Goal: Share content

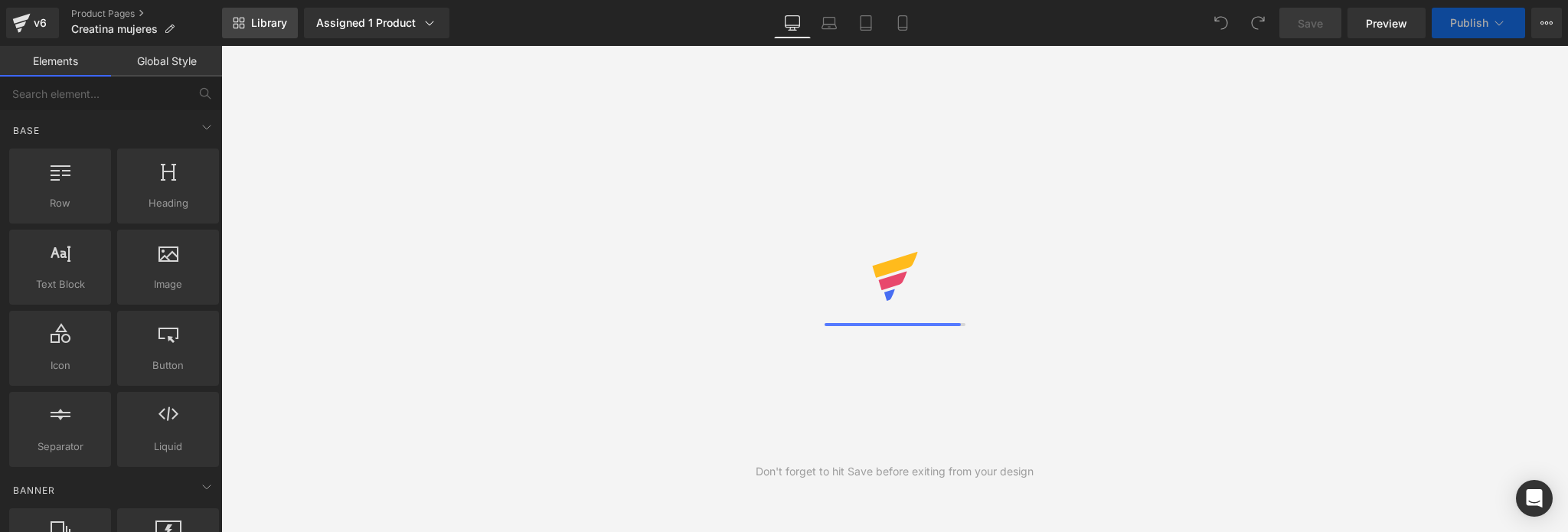
click at [257, 12] on link "Library" at bounding box center [260, 23] width 76 height 31
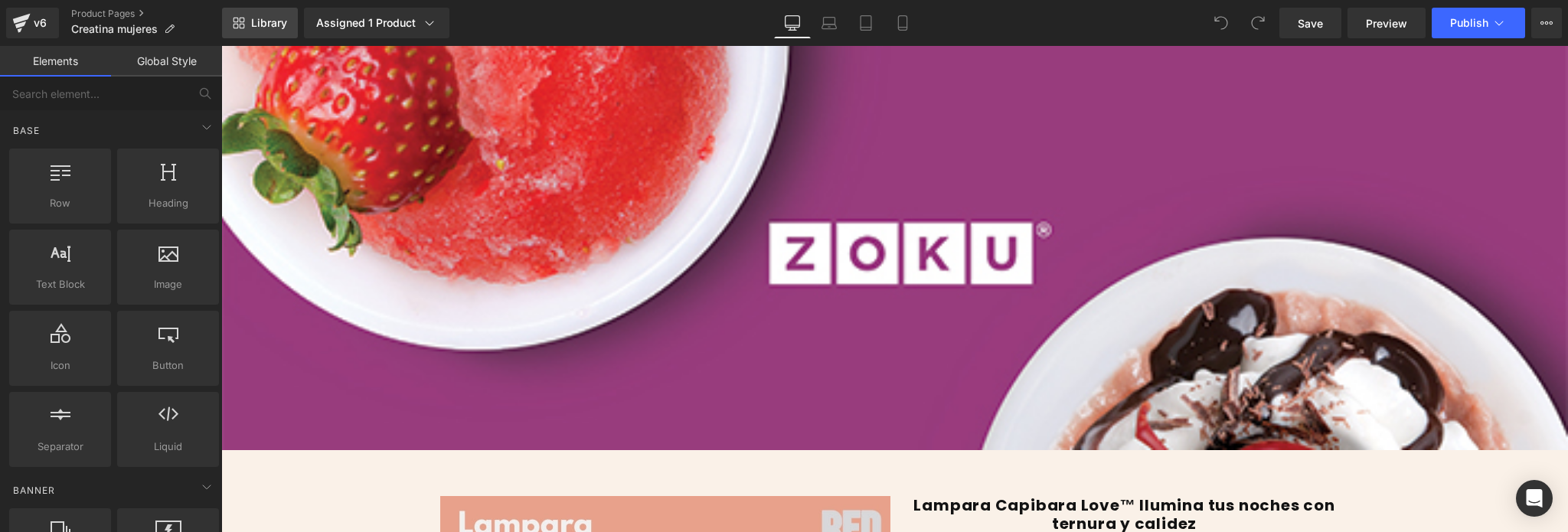
click at [258, 31] on link "Library" at bounding box center [260, 23] width 76 height 31
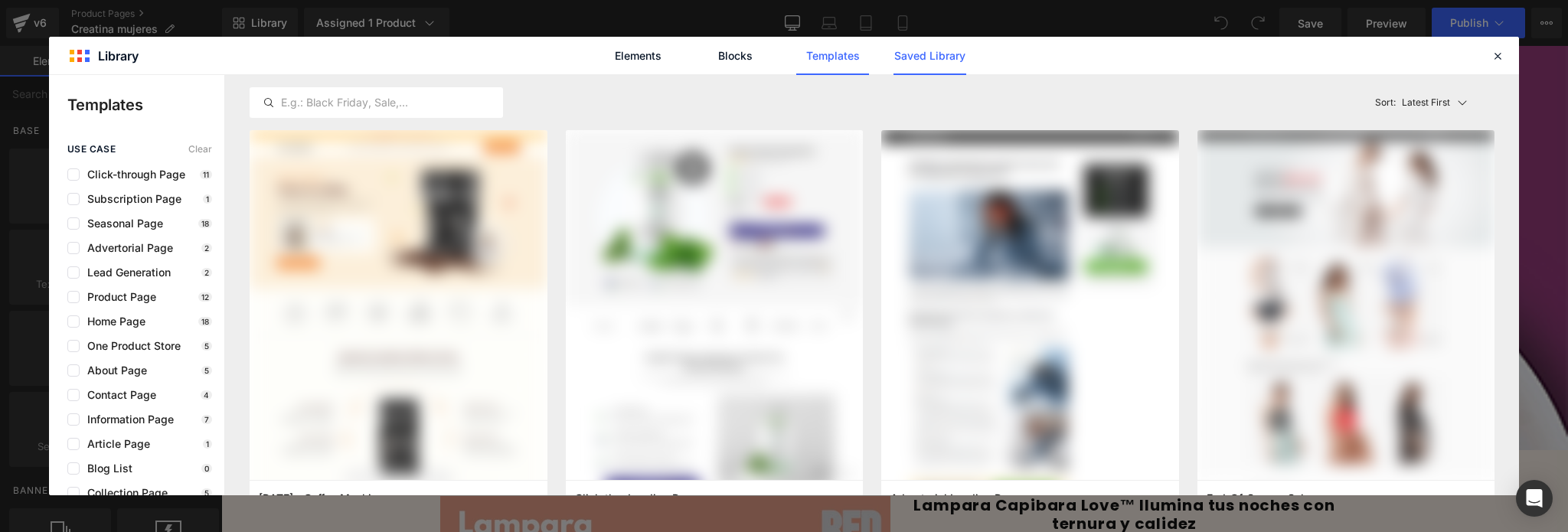
click at [931, 54] on link "Saved Library" at bounding box center [930, 56] width 73 height 38
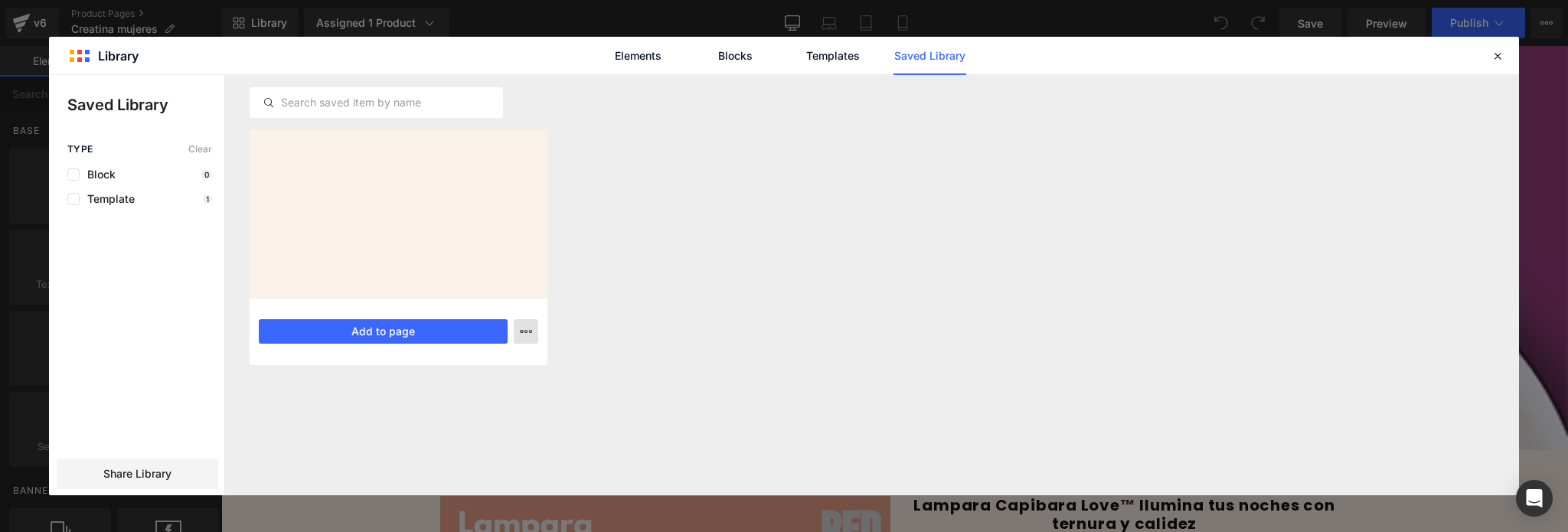
click at [534, 333] on button "button" at bounding box center [526, 332] width 24 height 24
click at [662, 236] on div at bounding box center [784, 285] width 1470 height 421
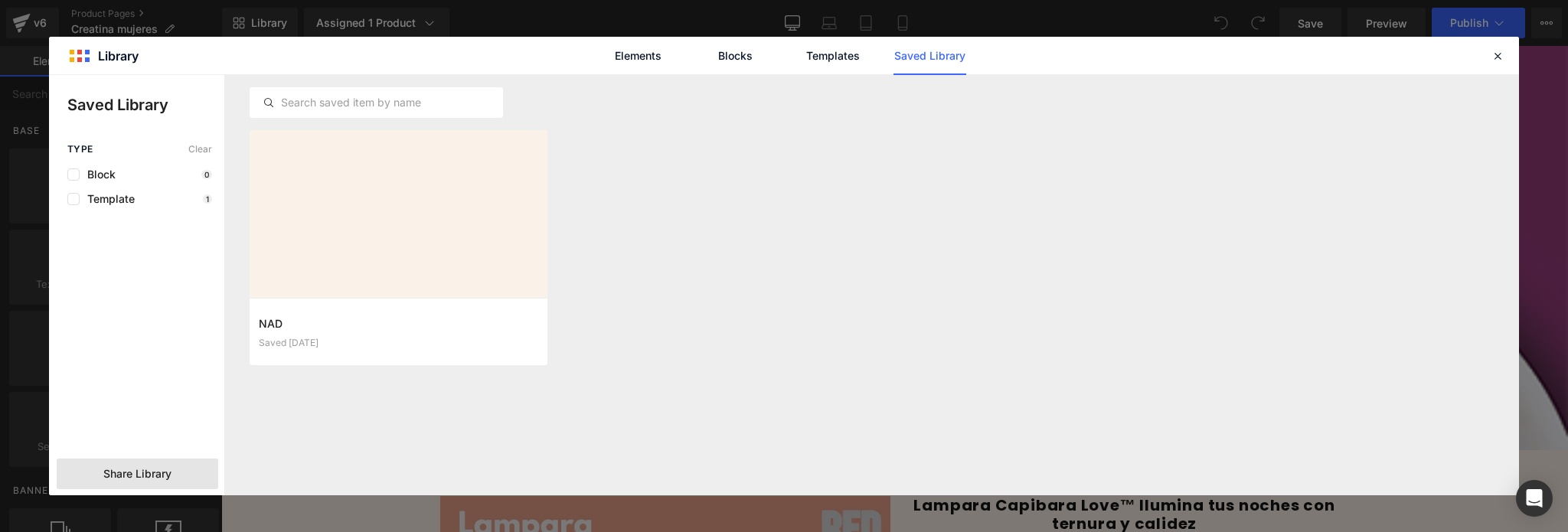
click at [123, 478] on span "Share Library" at bounding box center [137, 474] width 68 height 15
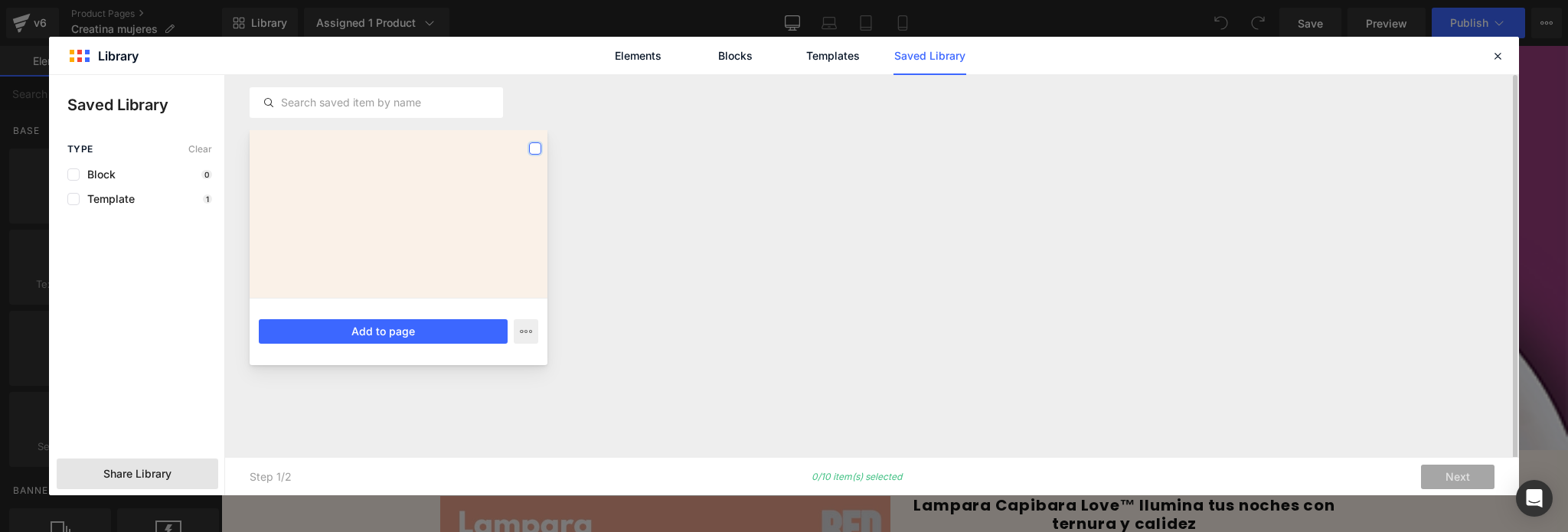
click at [538, 148] on label at bounding box center [535, 148] width 12 height 12
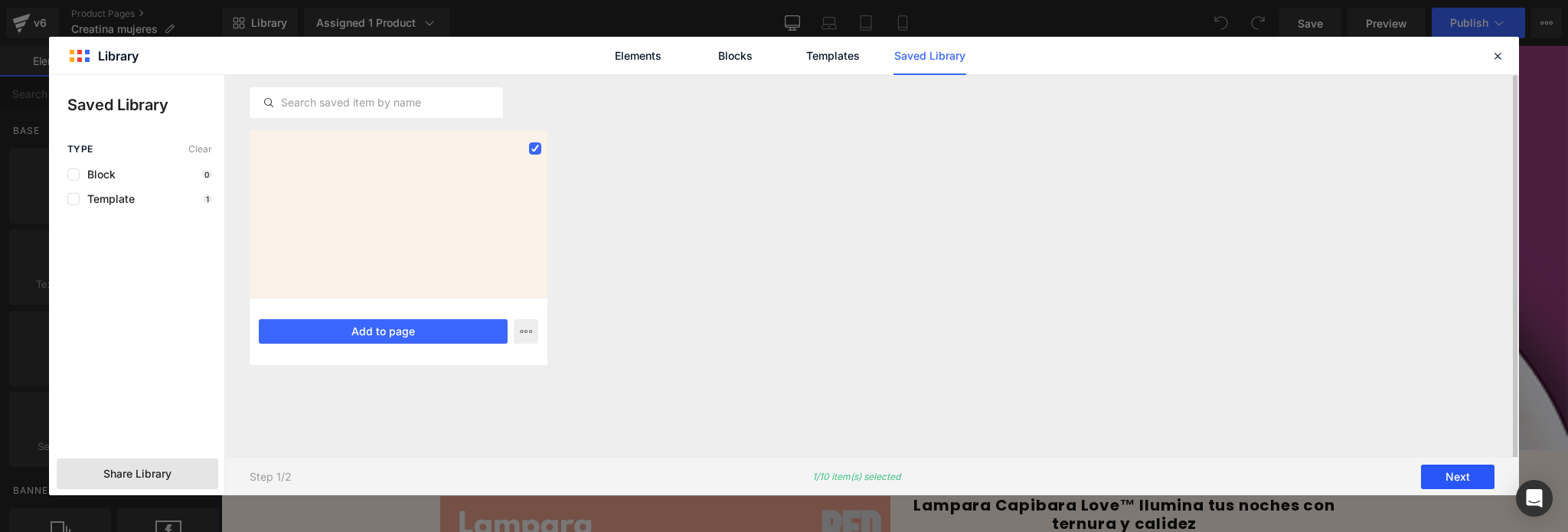
click at [1436, 480] on button "Next" at bounding box center [1457, 477] width 73 height 24
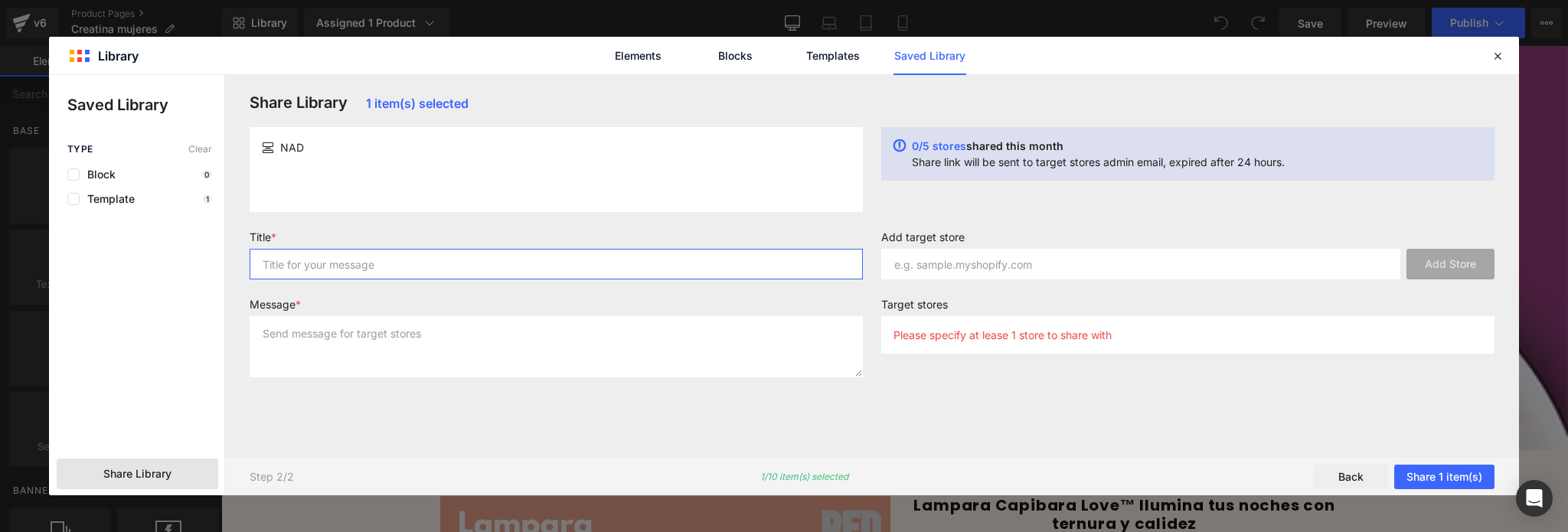
click at [397, 266] on input "text" at bounding box center [556, 264] width 613 height 31
type input "PLANTILLA"
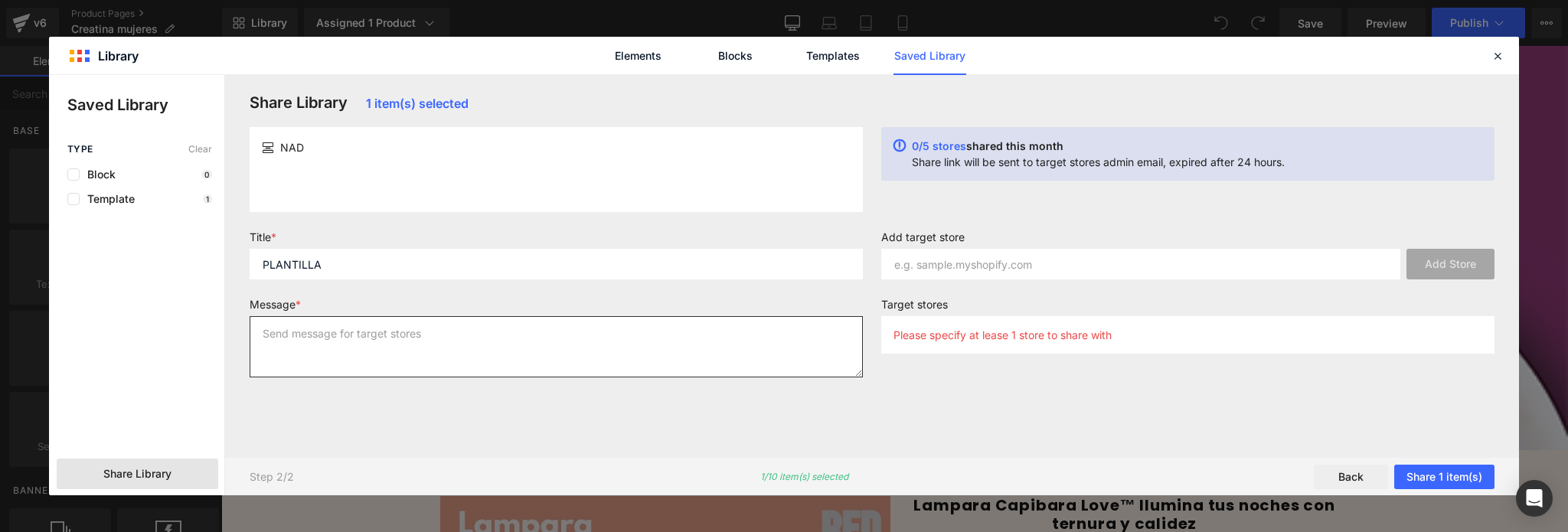
click at [354, 329] on textarea at bounding box center [556, 347] width 613 height 61
type textarea "X"
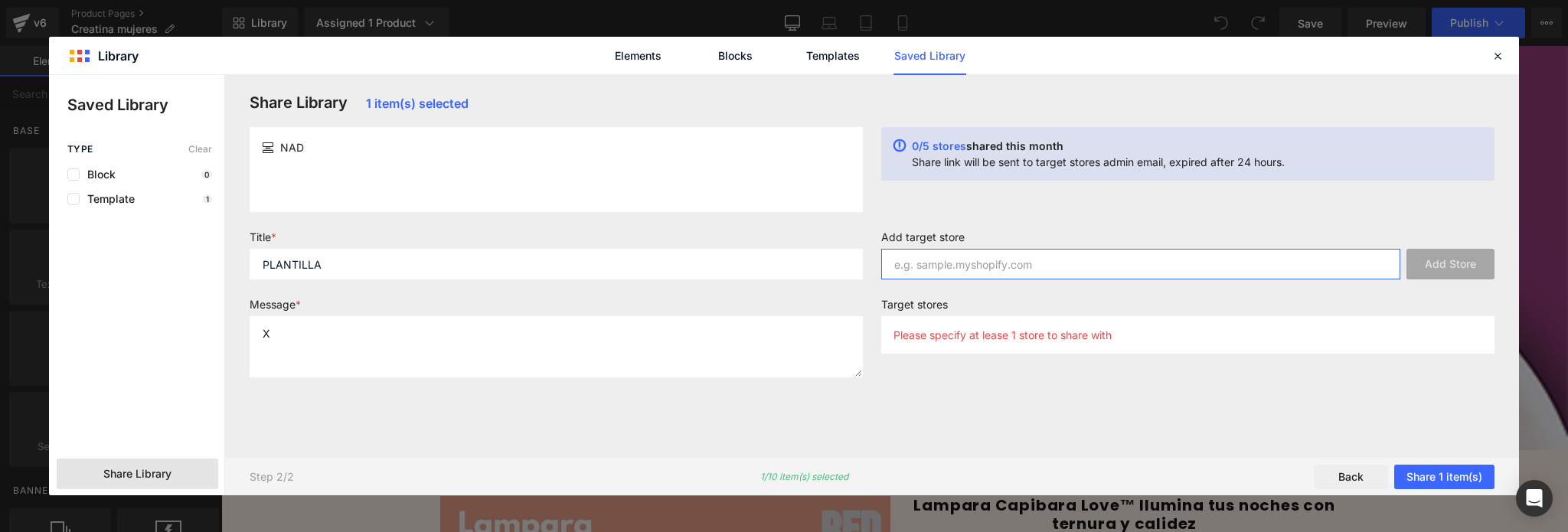
click at [956, 266] on input "text" at bounding box center [1140, 264] width 519 height 31
paste input "[DOMAIN_NAME]"
type input "[DOMAIN_NAME]"
click at [1440, 269] on button "Add Store" at bounding box center [1450, 264] width 88 height 31
click at [1428, 476] on button "Share 1 item(s)" at bounding box center [1445, 477] width 100 height 24
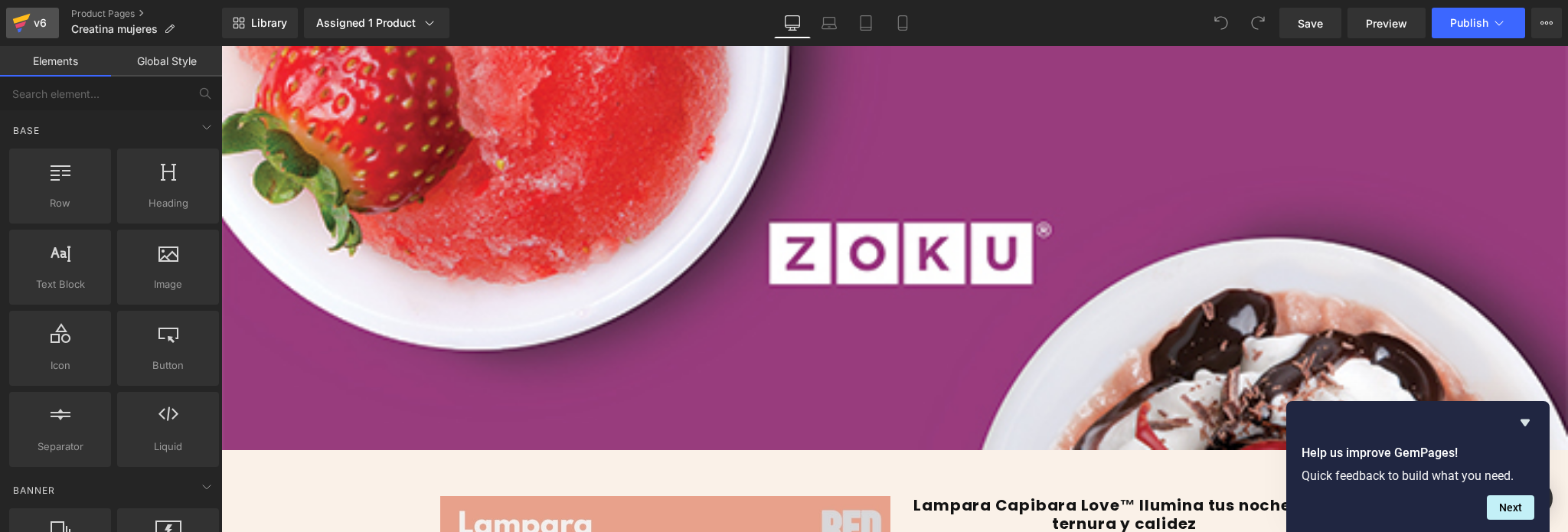
click at [34, 22] on div "v6" at bounding box center [40, 23] width 19 height 20
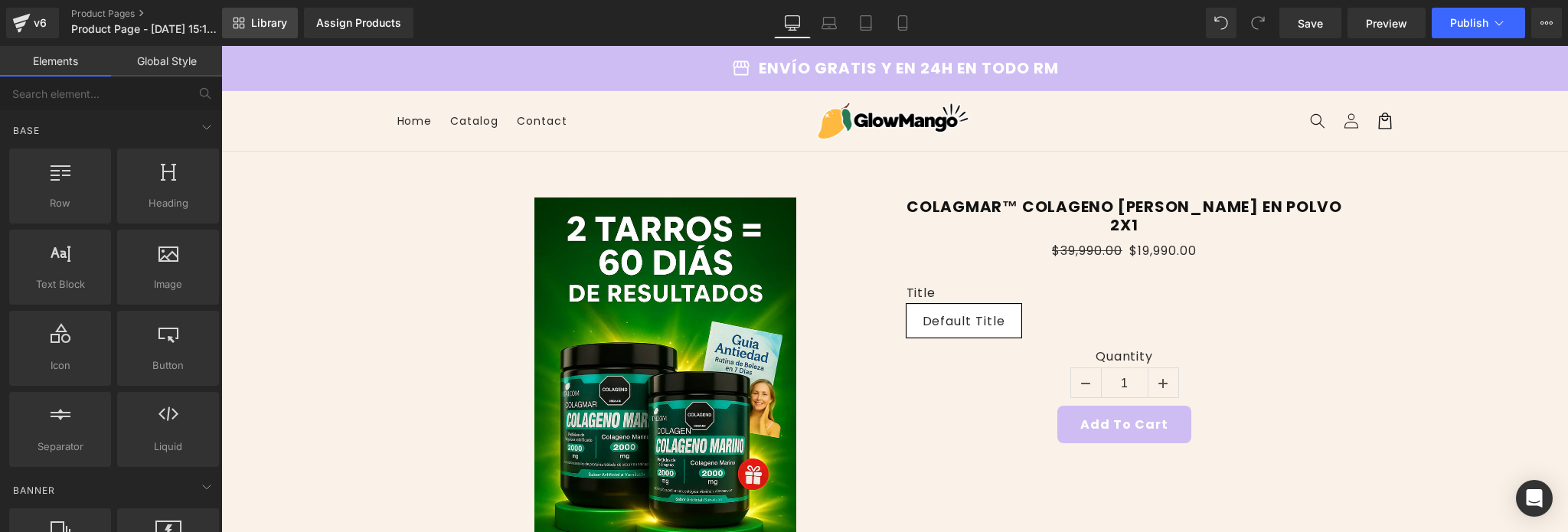
click at [266, 27] on span "Library" at bounding box center [269, 23] width 36 height 14
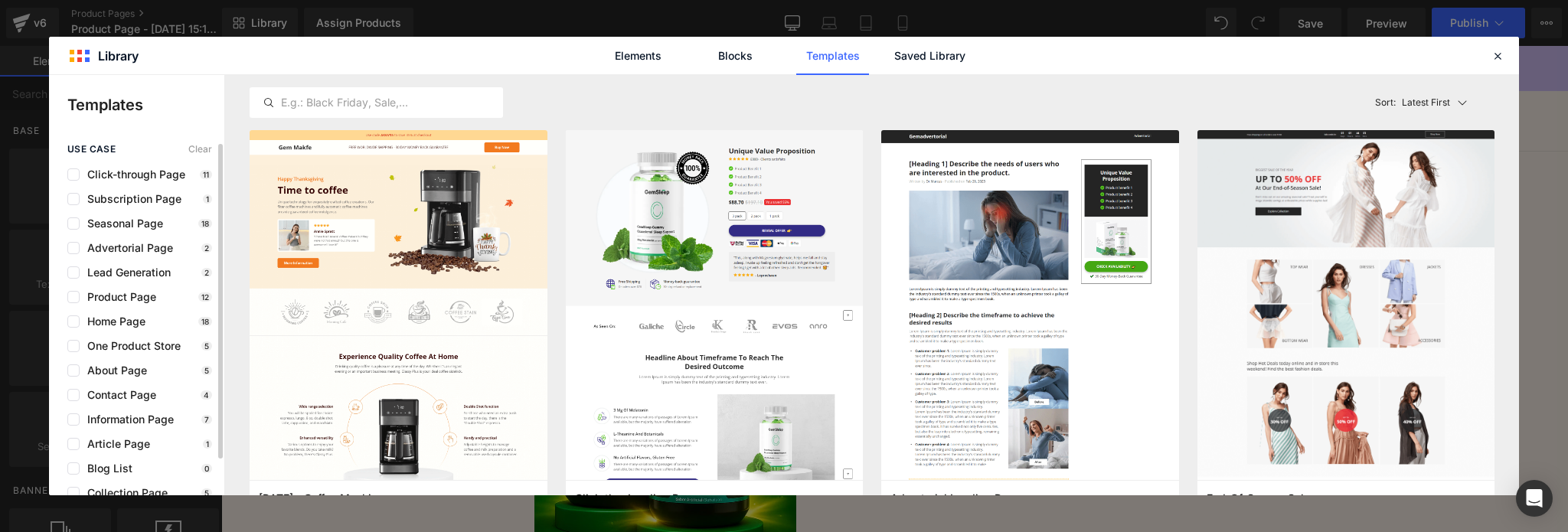
scroll to position [40, 0]
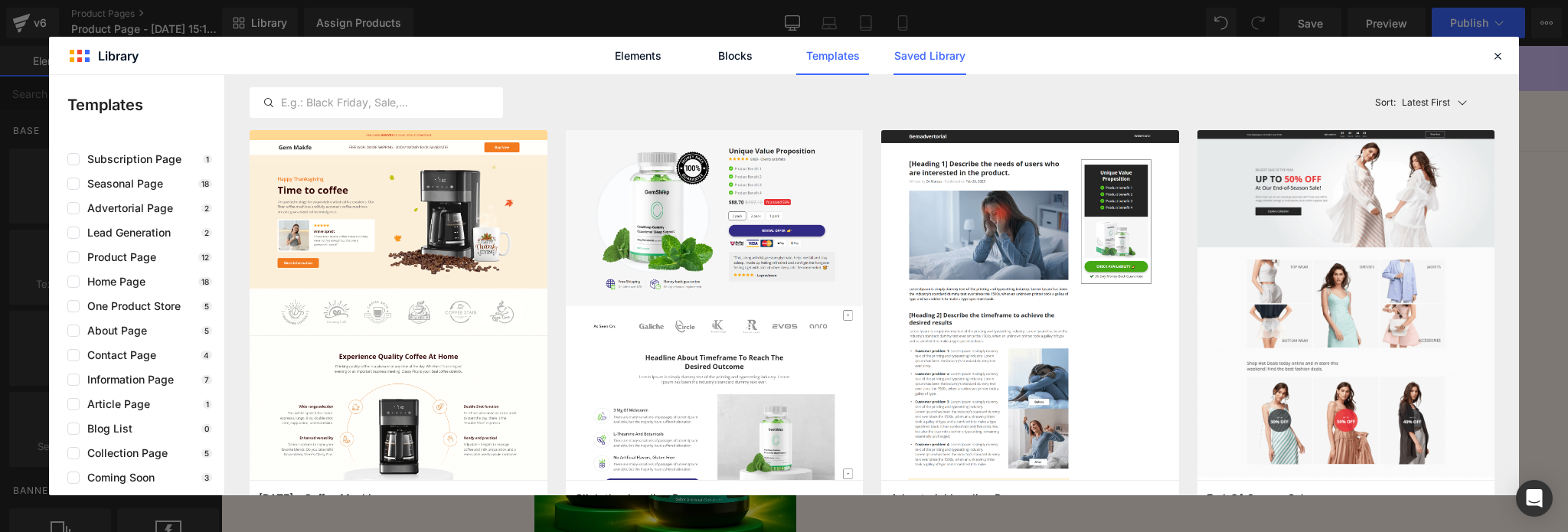
click at [946, 52] on link "Saved Library" at bounding box center [930, 56] width 73 height 38
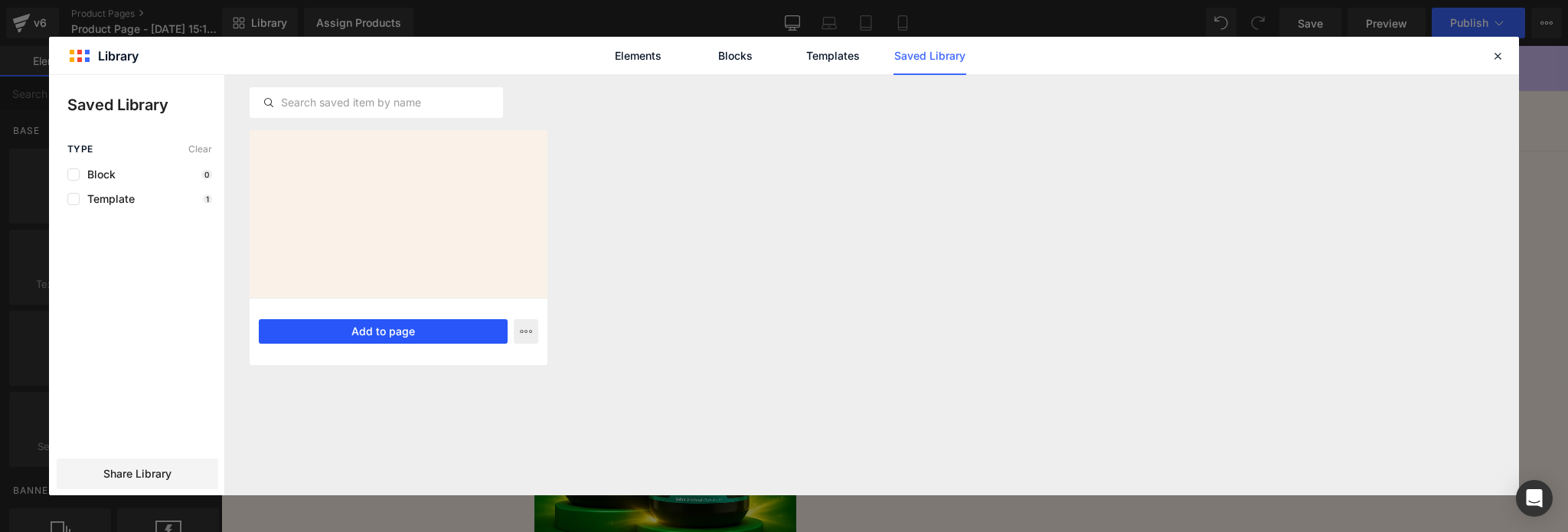
click at [404, 329] on button "Add to page" at bounding box center [383, 332] width 249 height 24
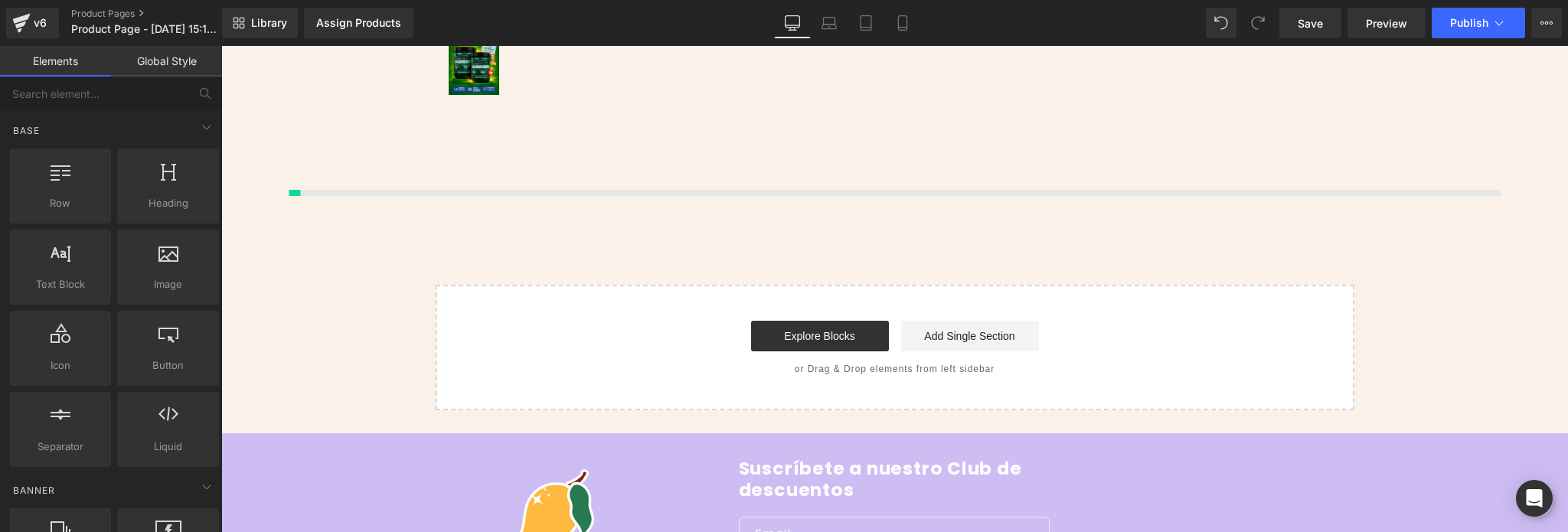
scroll to position [593, 0]
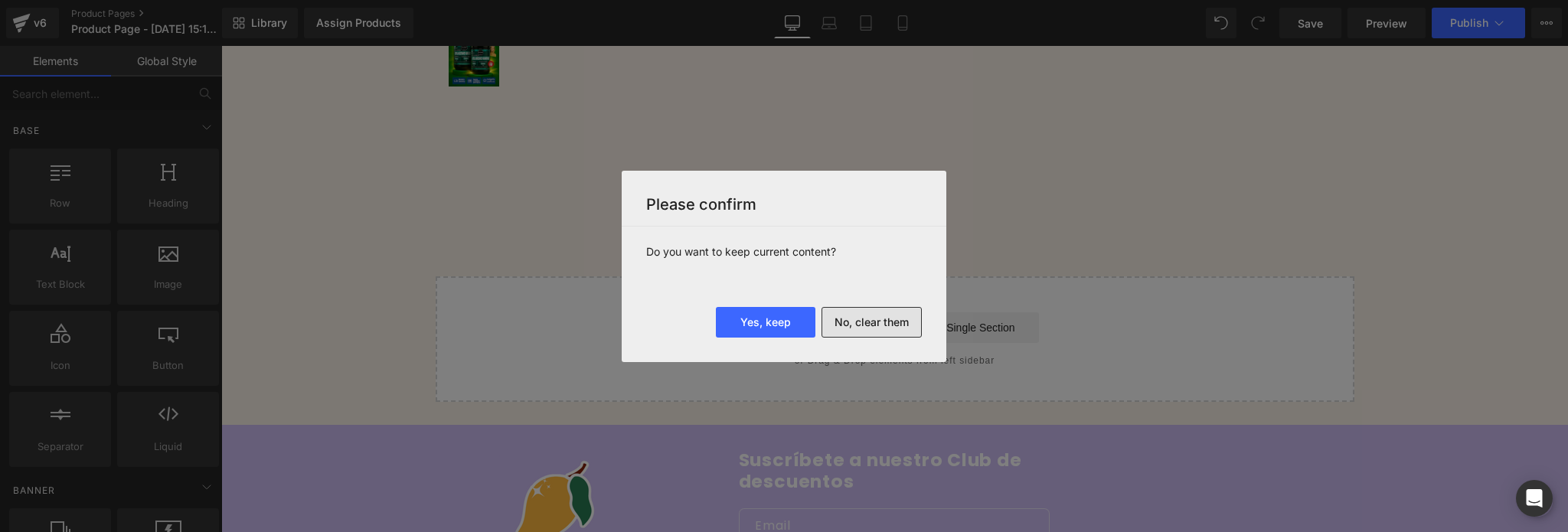
click at [862, 316] on button "No, clear them" at bounding box center [872, 322] width 100 height 31
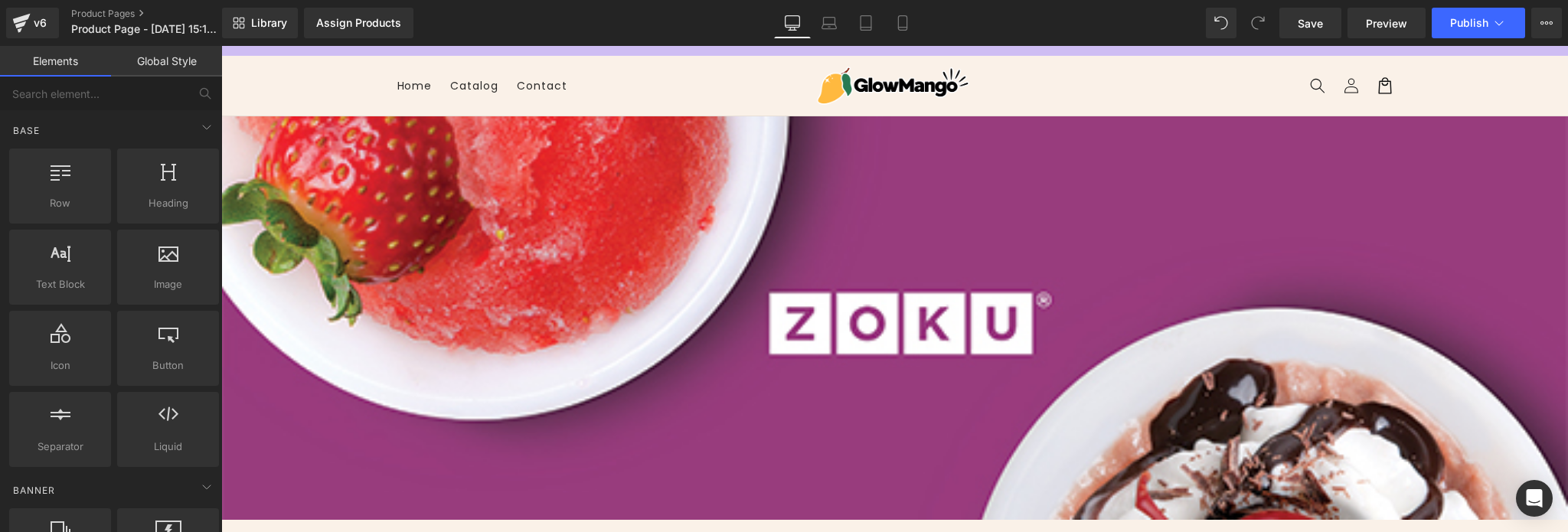
scroll to position [0, 0]
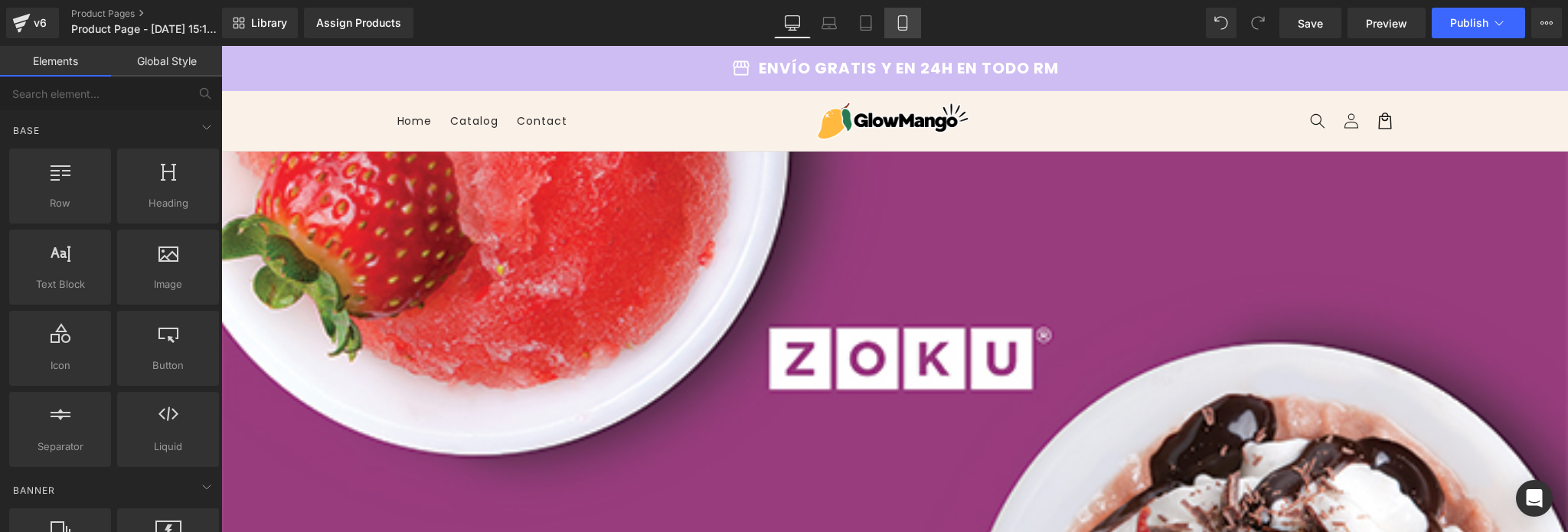
click at [914, 27] on link "Mobile" at bounding box center [903, 23] width 37 height 31
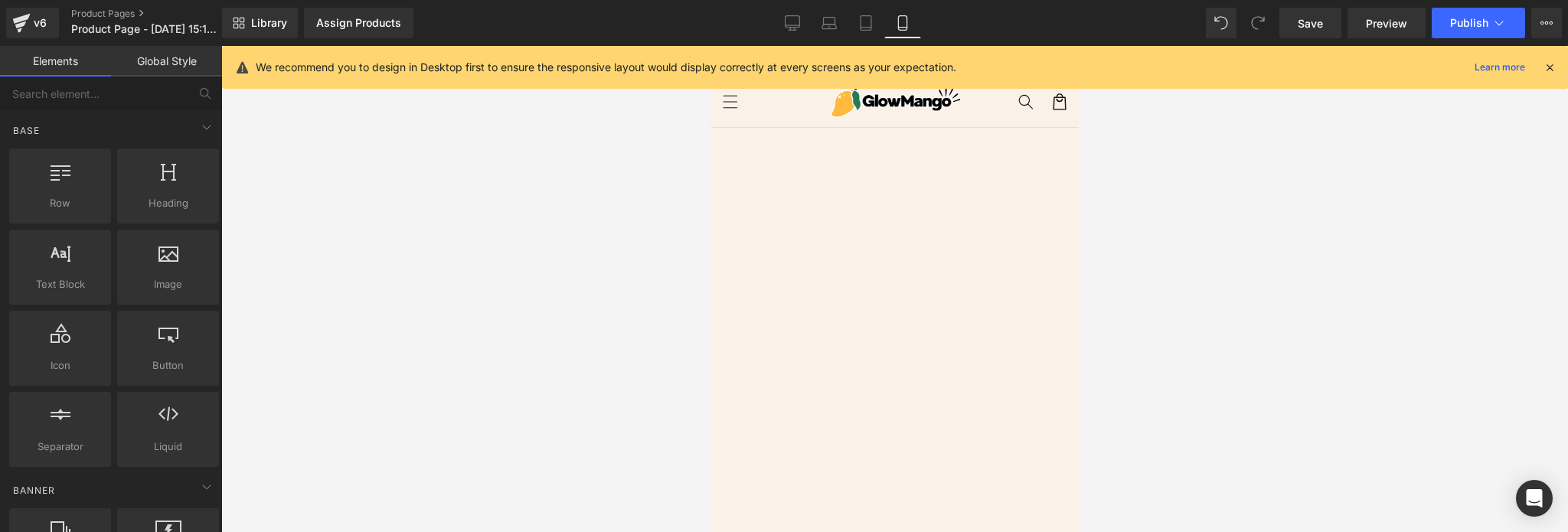
click at [1549, 67] on icon at bounding box center [1549, 67] width 14 height 14
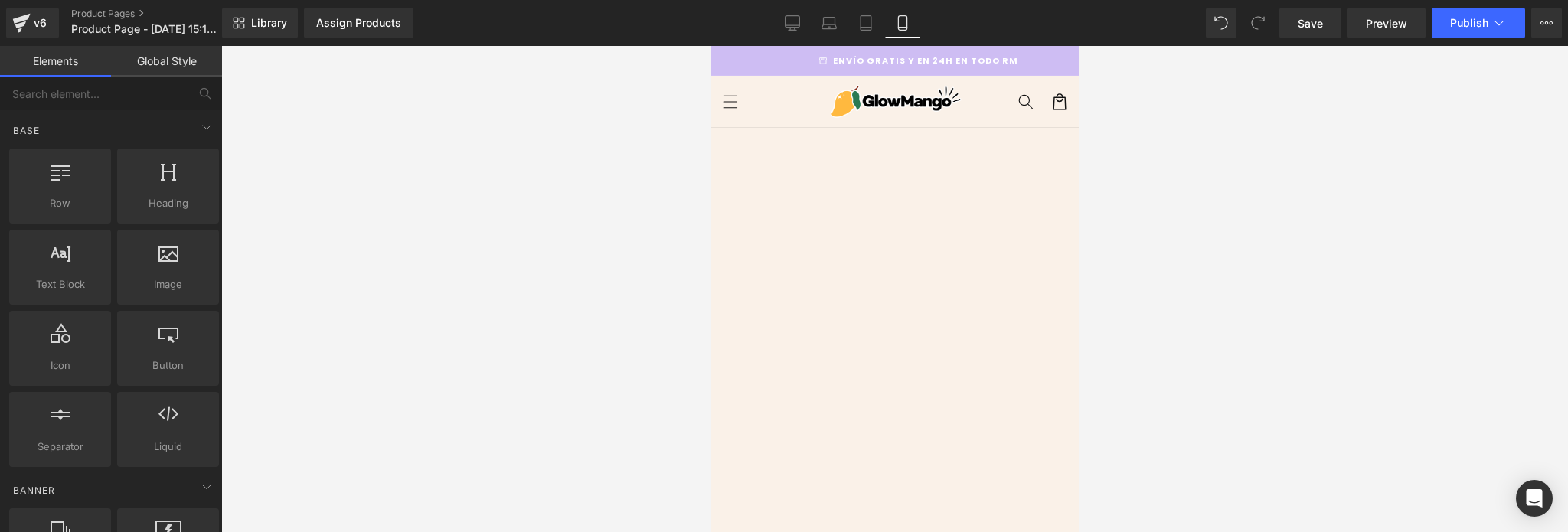
click at [930, 199] on img at bounding box center [894, 170] width 345 height 70
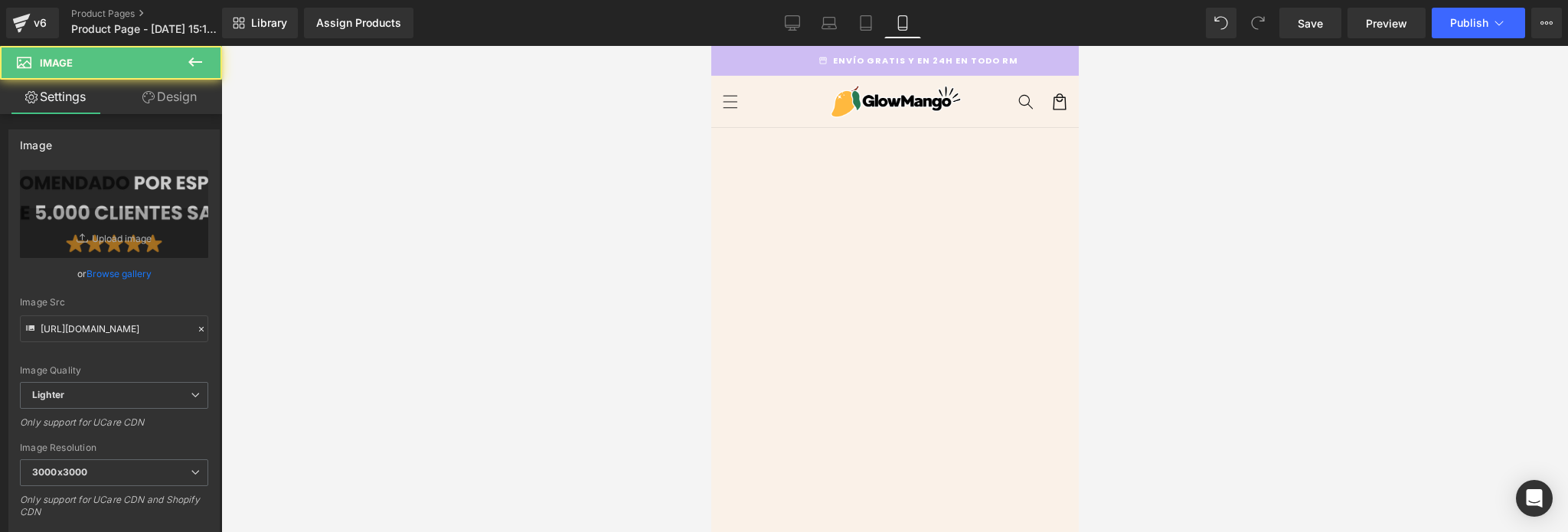
click at [930, 247] on img at bounding box center [894, 489] width 367 height 551
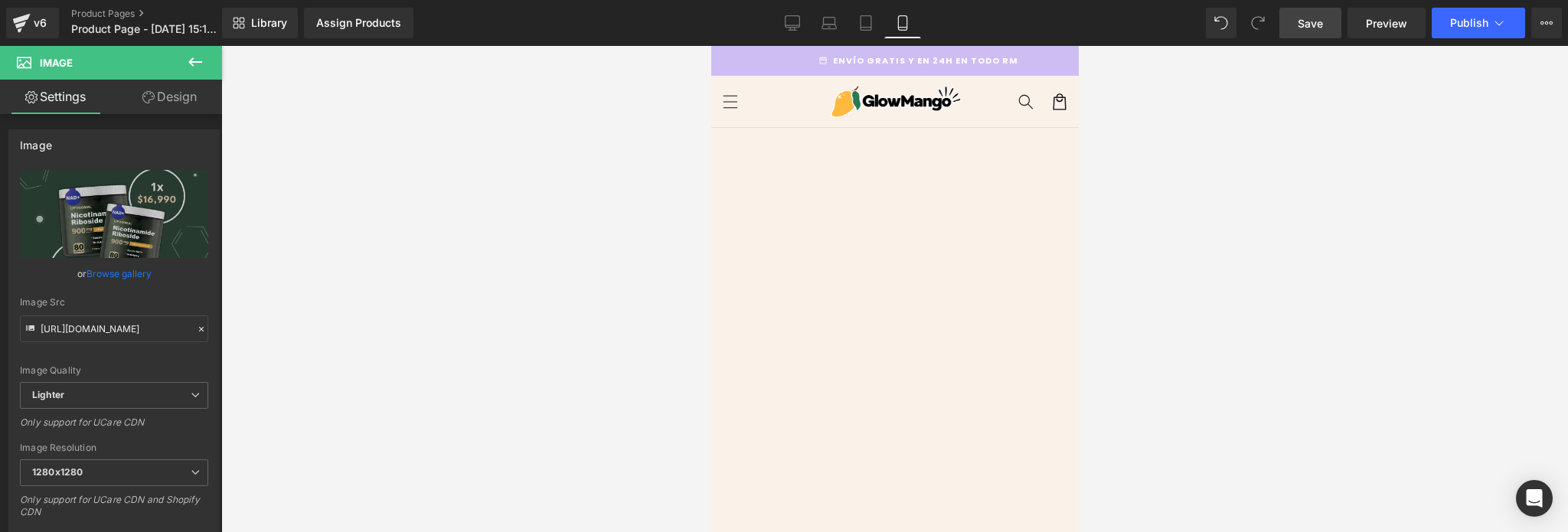
click at [1290, 37] on link "Save" at bounding box center [1311, 23] width 62 height 31
